Goal: Information Seeking & Learning: Learn about a topic

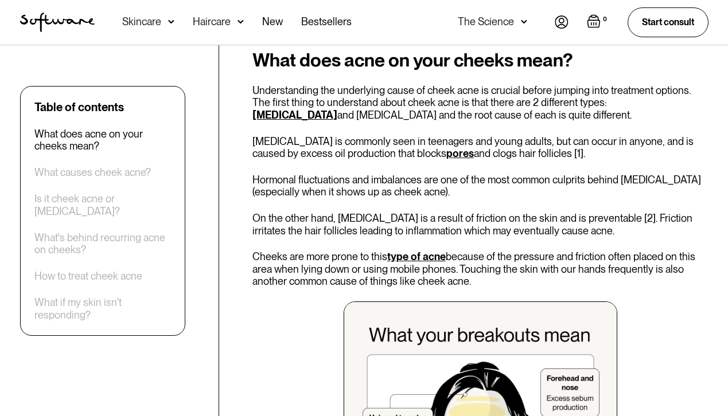
scroll to position [539, 0]
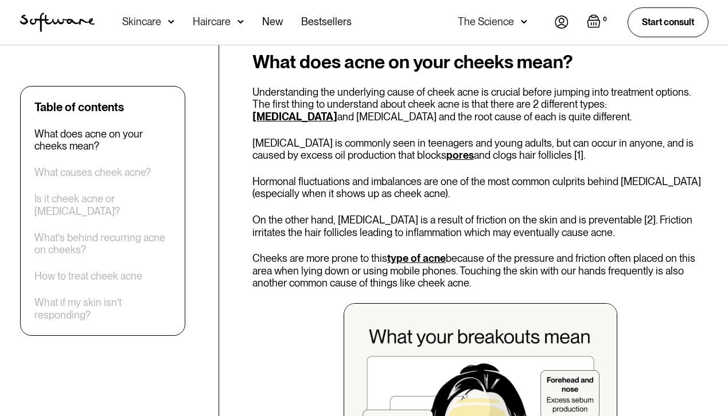
click at [307, 58] on h2 "What does acne on your cheeks mean?" at bounding box center [480, 62] width 456 height 21
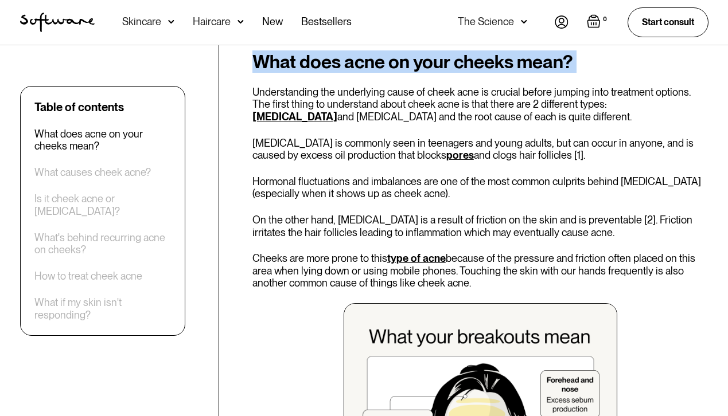
click at [307, 58] on h2 "What does acne on your cheeks mean?" at bounding box center [480, 62] width 456 height 21
click at [304, 78] on div "What does acne on your cheeks mean? Understanding the underlying cause of cheek…" at bounding box center [480, 314] width 456 height 525
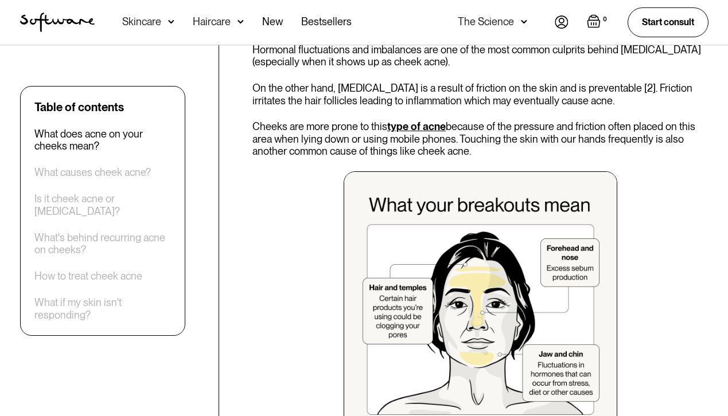
scroll to position [672, 0]
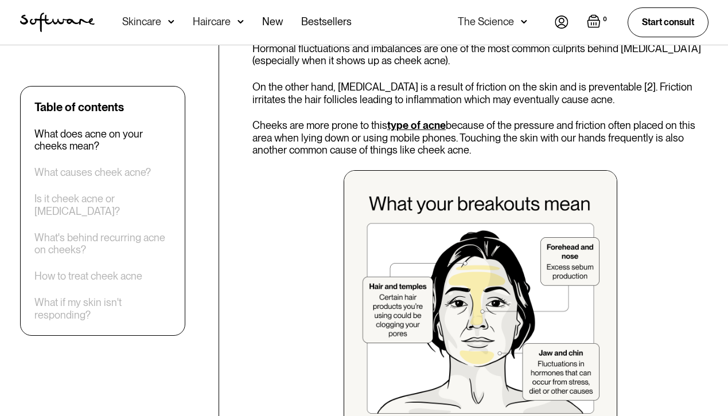
click at [393, 135] on p "Cheeks are more prone to this type of acne because of the pressure and friction…" at bounding box center [480, 137] width 456 height 37
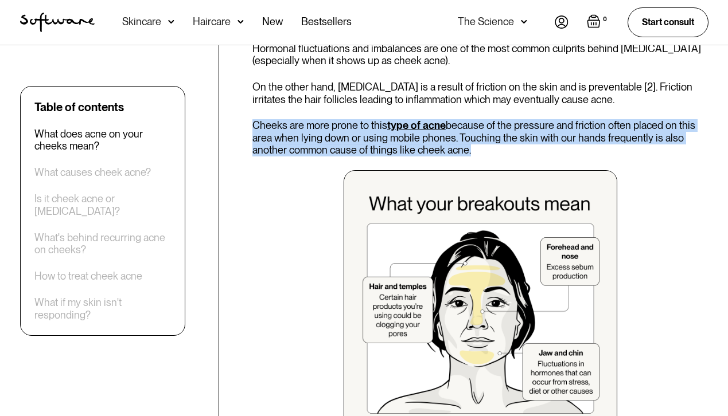
click at [393, 135] on p "Cheeks are more prone to this type of acne because of the pressure and friction…" at bounding box center [480, 137] width 456 height 37
click at [396, 142] on p "Cheeks are more prone to this type of acne because of the pressure and friction…" at bounding box center [480, 137] width 456 height 37
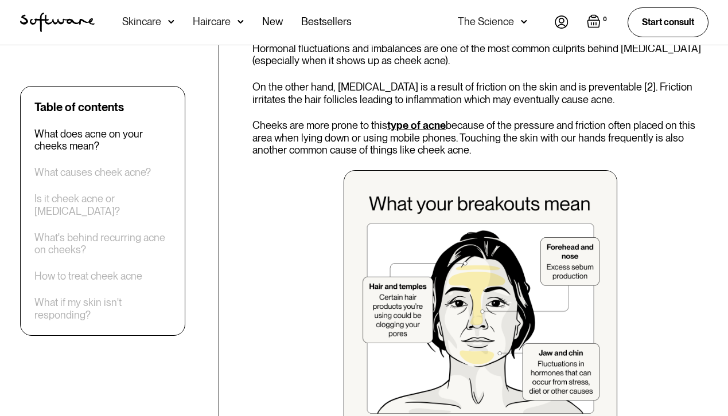
click at [446, 148] on p "Cheeks are more prone to this type of acne because of the pressure and friction…" at bounding box center [480, 137] width 456 height 37
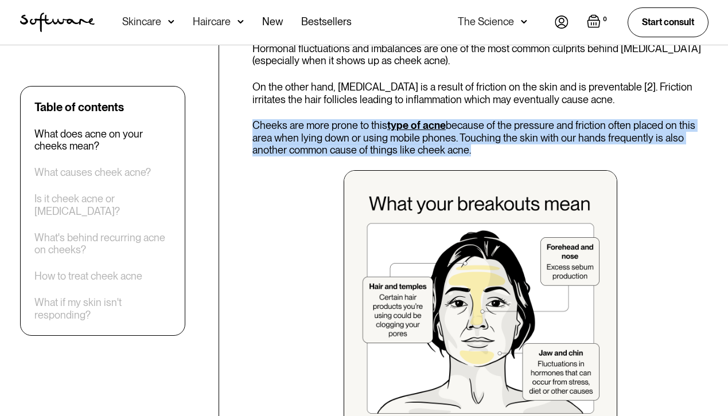
click at [446, 148] on p "Cheeks are more prone to this type of acne because of the pressure and friction…" at bounding box center [480, 137] width 456 height 37
click at [436, 155] on p "Cheeks are more prone to this type of acne because of the pressure and friction…" at bounding box center [480, 137] width 456 height 37
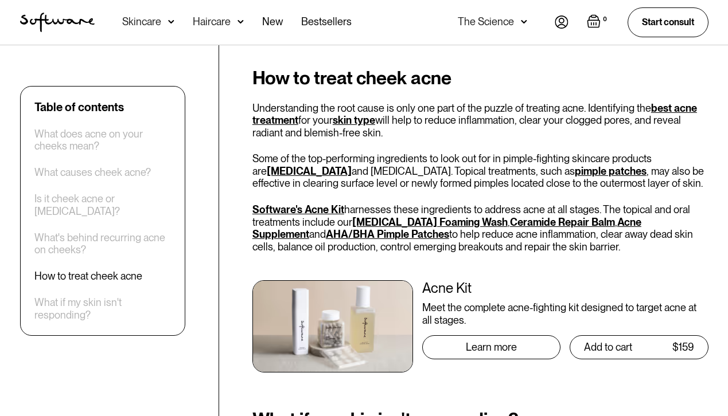
scroll to position [2512, 0]
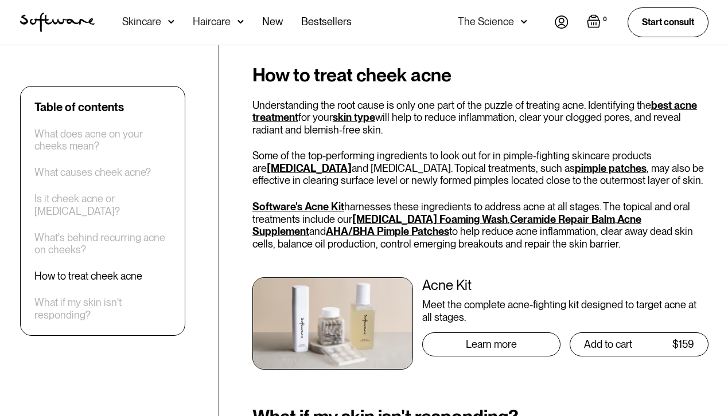
click at [411, 119] on p "Understanding the root cause is only one part of the puzzle of treating acne. I…" at bounding box center [480, 117] width 456 height 37
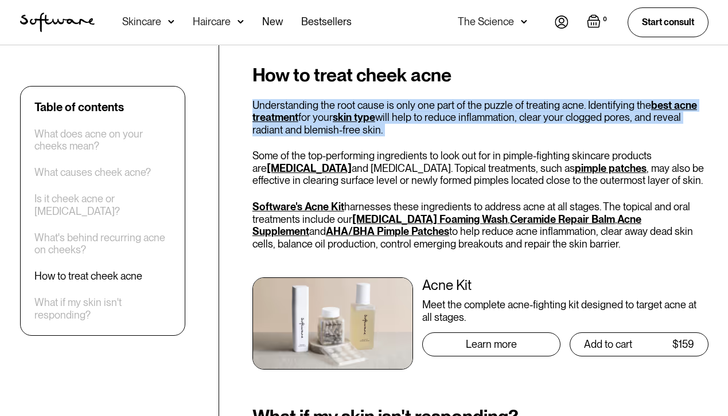
click at [411, 119] on p "Understanding the root cause is only one part of the puzzle of treating acne. I…" at bounding box center [480, 117] width 456 height 37
click at [411, 123] on p "Understanding the root cause is only one part of the puzzle of treating acne. I…" at bounding box center [480, 117] width 456 height 37
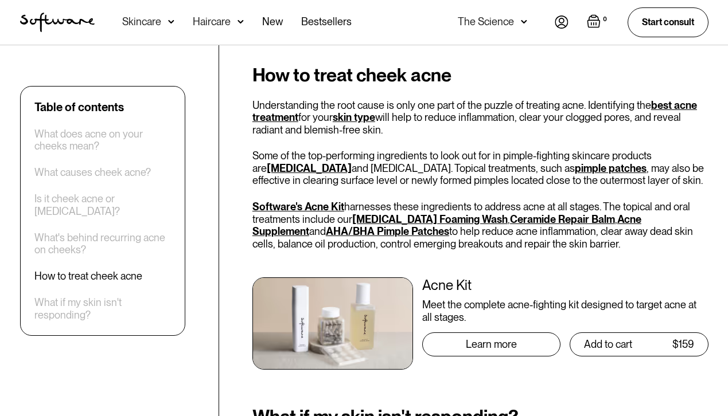
click at [413, 157] on p "Some of the top-performing ingredients to look out for in pimple-fighting skinc…" at bounding box center [480, 168] width 456 height 37
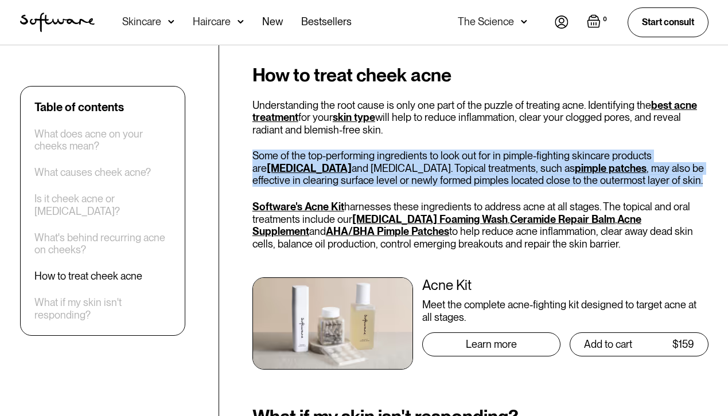
click at [413, 157] on p "Some of the top-performing ingredients to look out for in pimple-fighting skinc…" at bounding box center [480, 168] width 456 height 37
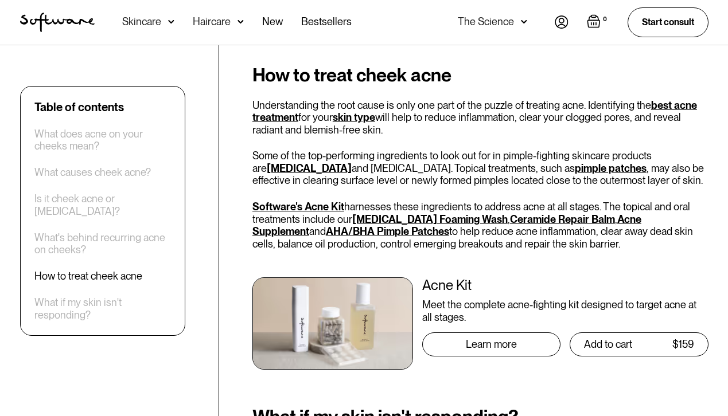
click at [413, 157] on p "Some of the top-performing ingredients to look out for in pimple-fighting skinc…" at bounding box center [480, 168] width 456 height 37
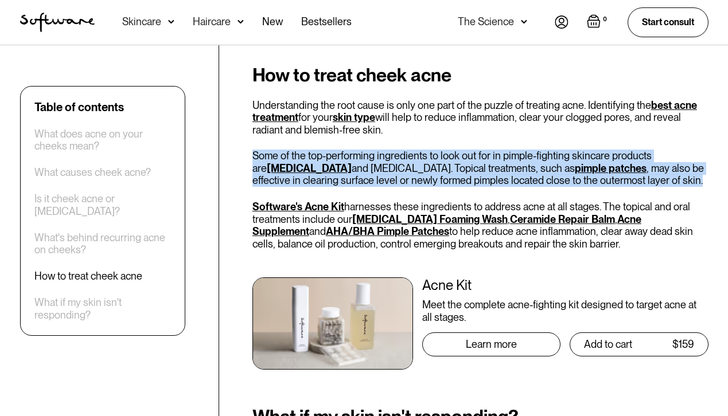
click at [413, 157] on p "Some of the top-performing ingredients to look out for in pimple-fighting skinc…" at bounding box center [480, 168] width 456 height 37
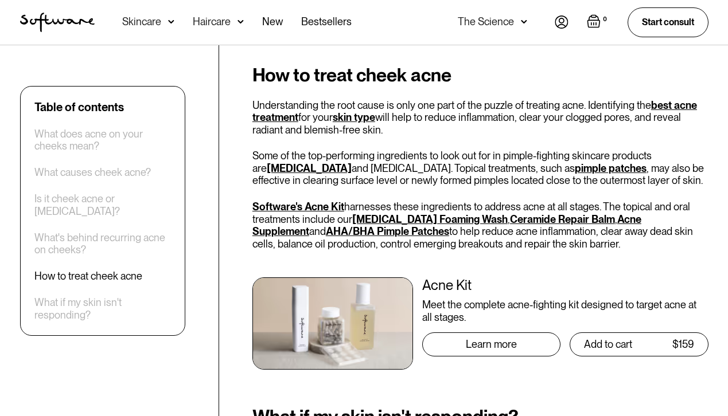
click at [413, 157] on p "Some of the top-performing ingredients to look out for in pimple-fighting skinc…" at bounding box center [480, 168] width 456 height 37
click at [399, 118] on p "Understanding the root cause is only one part of the puzzle of treating acne. I…" at bounding box center [480, 117] width 456 height 37
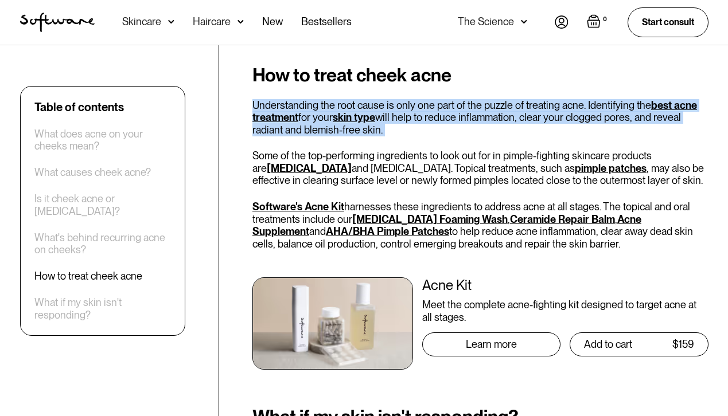
click at [399, 118] on p "Understanding the root cause is only one part of the puzzle of treating acne. I…" at bounding box center [480, 117] width 456 height 37
click at [396, 132] on p "Understanding the root cause is only one part of the puzzle of treating acne. I…" at bounding box center [480, 117] width 456 height 37
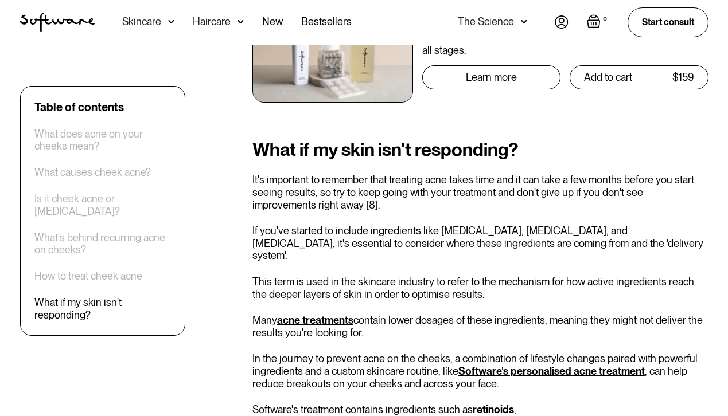
scroll to position [2777, 0]
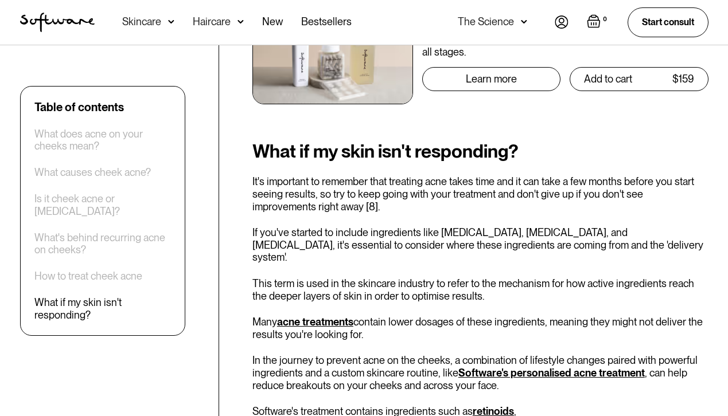
click at [546, 251] on p "If you've started to include ingredients like [MEDICAL_DATA], [MEDICAL_DATA], a…" at bounding box center [480, 245] width 456 height 37
click at [528, 247] on p "If you've started to include ingredients like [MEDICAL_DATA], [MEDICAL_DATA], a…" at bounding box center [480, 245] width 456 height 37
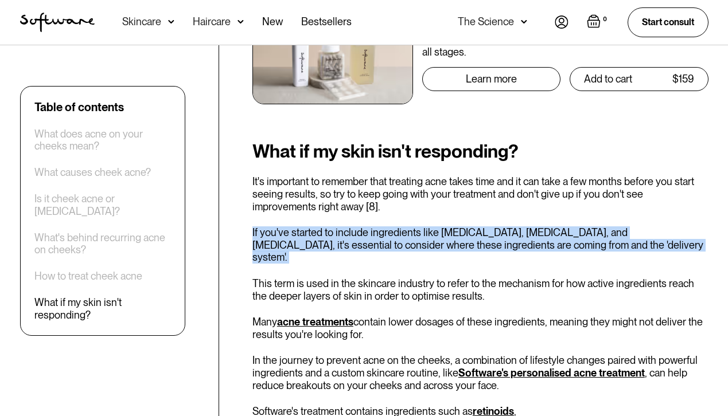
click at [528, 247] on p "If you've started to include ingredients like [MEDICAL_DATA], [MEDICAL_DATA], a…" at bounding box center [480, 245] width 456 height 37
click at [516, 243] on p "If you've started to include ingredients like [MEDICAL_DATA], [MEDICAL_DATA], a…" at bounding box center [480, 245] width 456 height 37
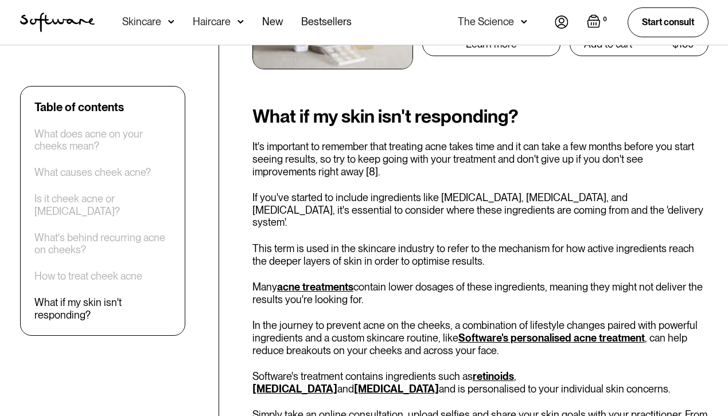
scroll to position [2825, 0]
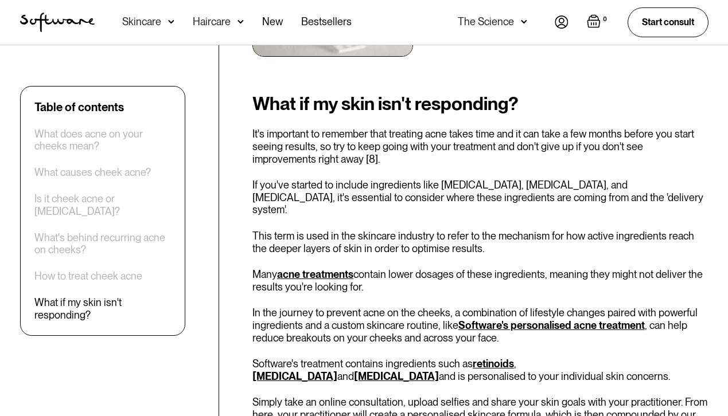
click at [438, 103] on h2 "What if my skin isn't responding?" at bounding box center [480, 103] width 456 height 21
click at [384, 100] on h2 "What if my skin isn't responding?" at bounding box center [480, 103] width 456 height 21
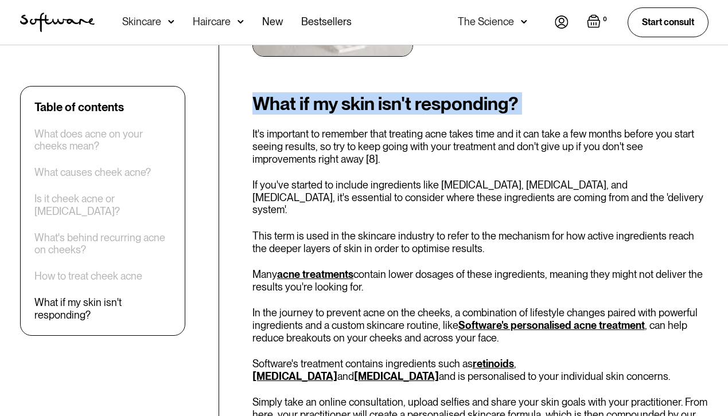
click at [384, 100] on h2 "What if my skin isn't responding?" at bounding box center [480, 103] width 456 height 21
click at [374, 102] on h2 "What if my skin isn't responding?" at bounding box center [480, 103] width 456 height 21
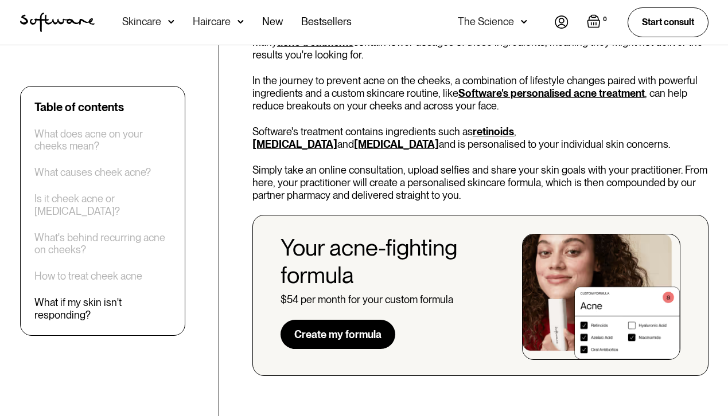
scroll to position [3059, 0]
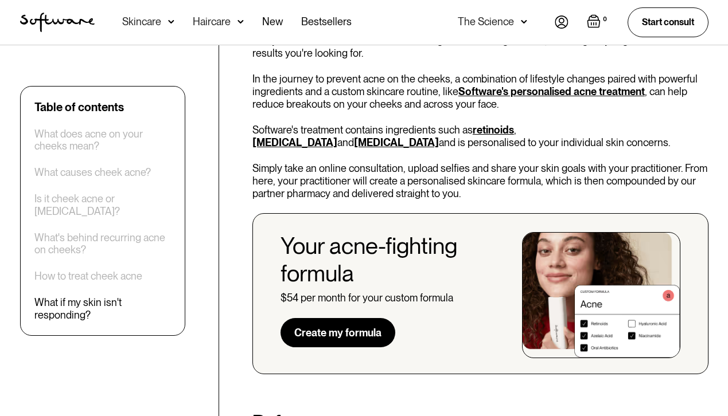
click at [264, 175] on p "Simply take an online consultation, upload selfies and share your skin goals wi…" at bounding box center [480, 180] width 456 height 37
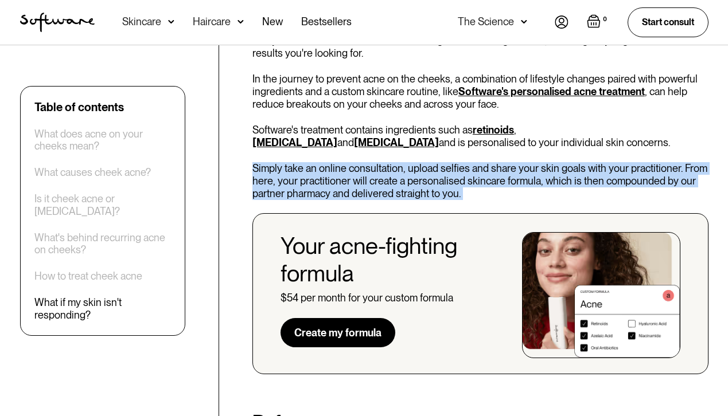
click at [264, 175] on p "Simply take an online consultation, upload selfies and share your skin goals wi…" at bounding box center [480, 180] width 456 height 37
click at [263, 175] on p "Simply take an online consultation, upload selfies and share your skin goals wi…" at bounding box center [480, 180] width 456 height 37
click at [257, 171] on p "Simply take an online consultation, upload selfies and share your skin goals wi…" at bounding box center [480, 180] width 456 height 37
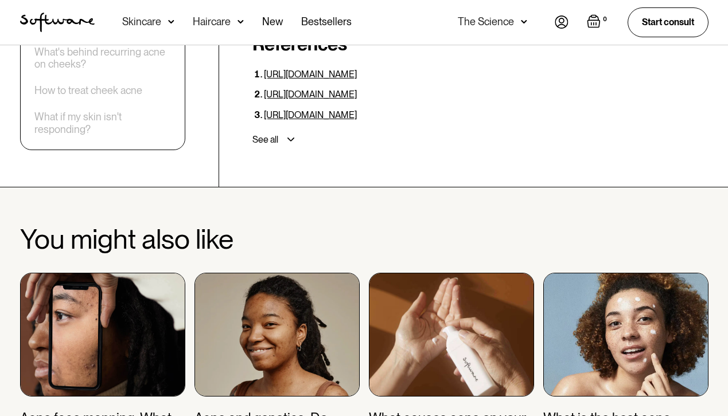
scroll to position [3526, 0]
